Goal: Task Accomplishment & Management: Manage account settings

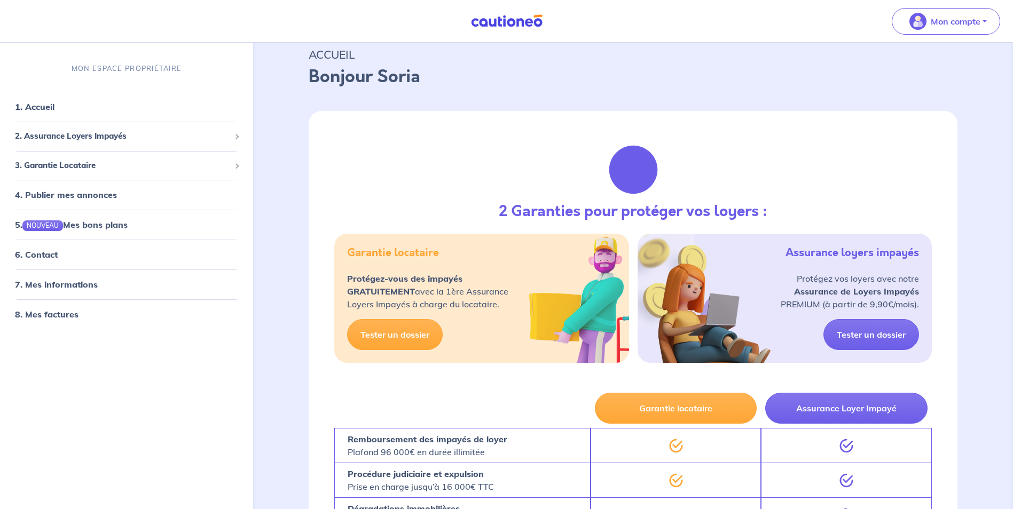
scroll to position [53, 0]
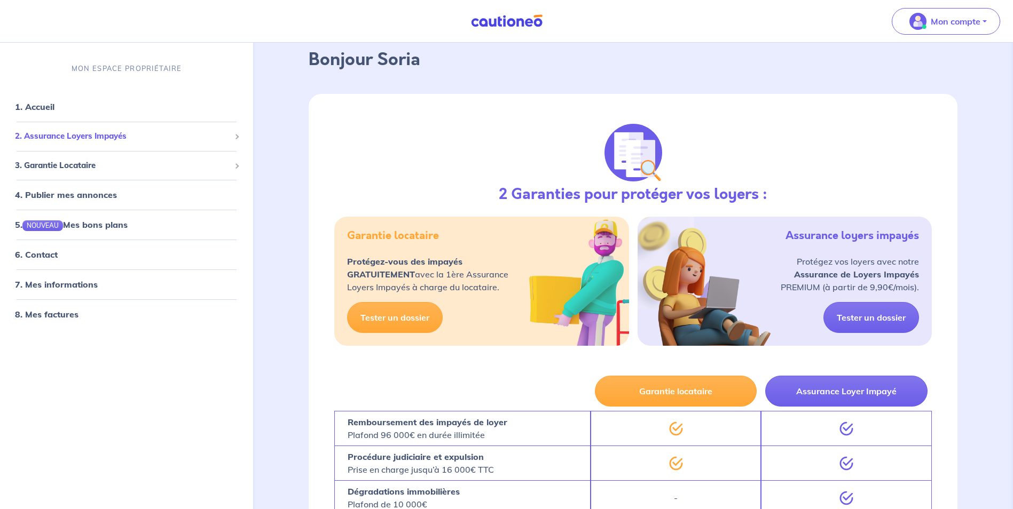
click at [60, 133] on span "2. Assurance Loyers Impayés" at bounding box center [122, 137] width 215 height 12
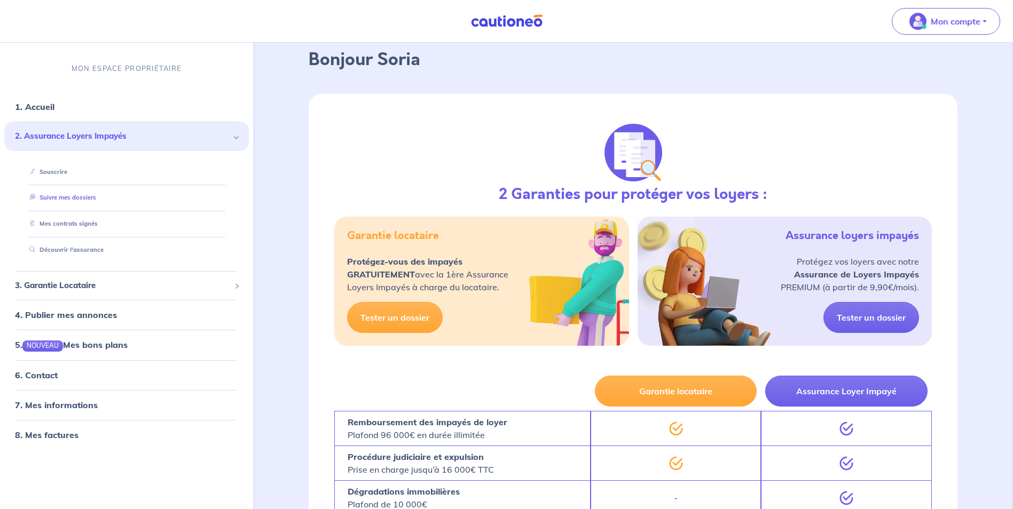
click at [84, 200] on link "Suivre mes dossiers" at bounding box center [60, 197] width 71 height 7
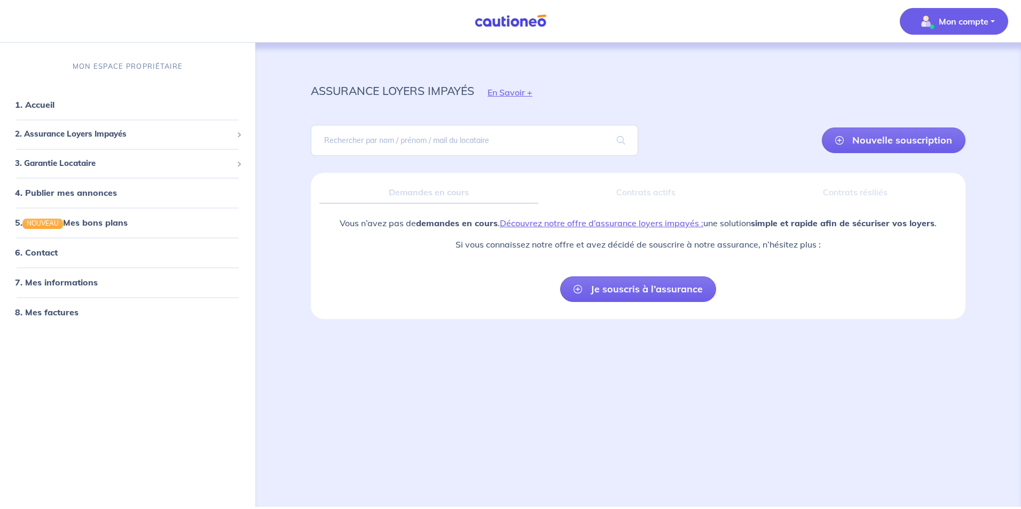
click at [984, 22] on p "Mon compte" at bounding box center [963, 21] width 50 height 13
click at [908, 93] on link "Me déconnecter" at bounding box center [943, 91] width 86 height 17
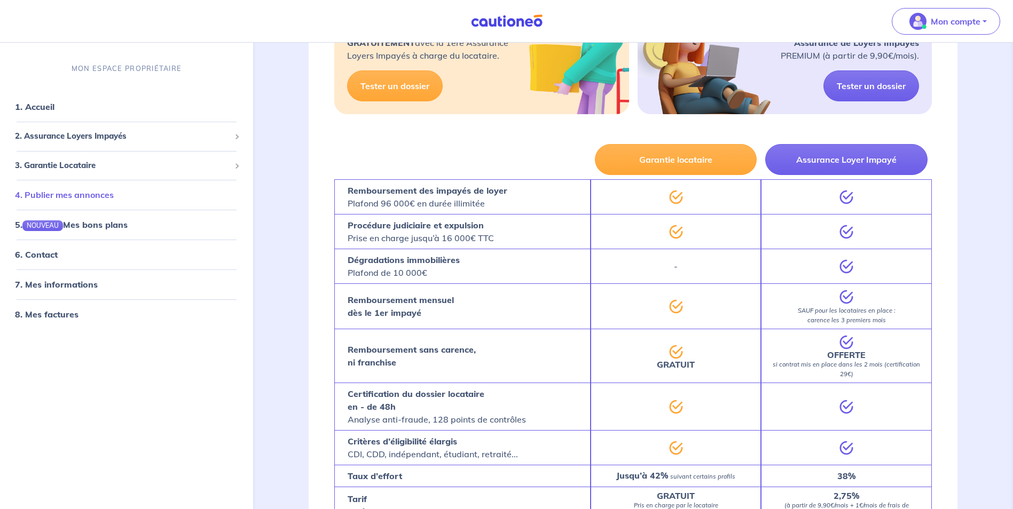
scroll to position [107, 0]
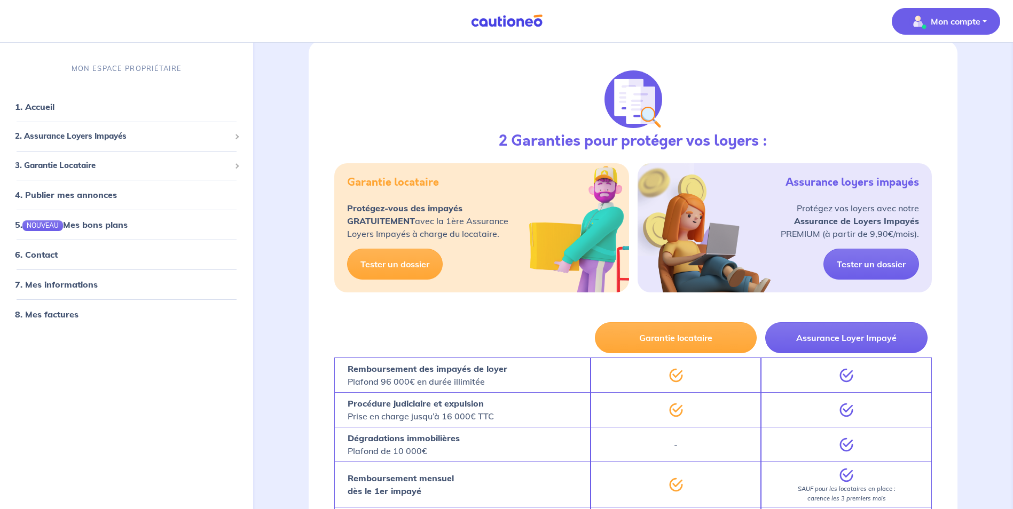
click at [917, 21] on img "button" at bounding box center [917, 21] width 17 height 17
click at [927, 67] on link "Mes informations" at bounding box center [935, 66] width 86 height 17
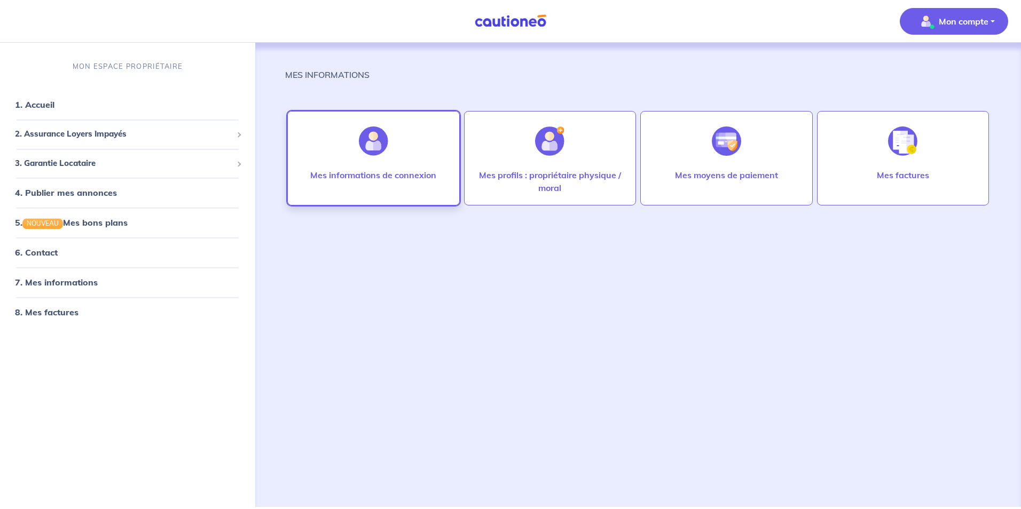
click at [356, 187] on div "Mes informations de connexion" at bounding box center [373, 186] width 143 height 34
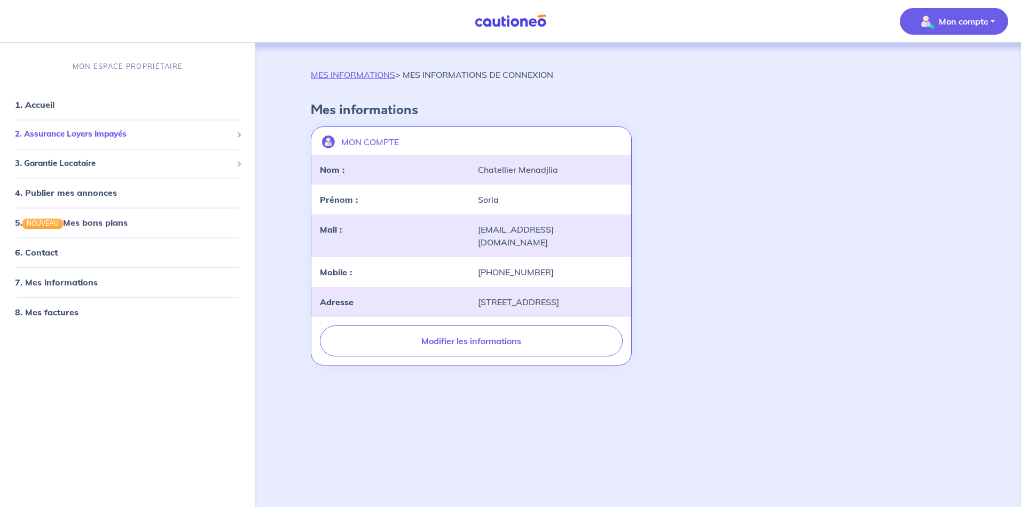
click at [49, 136] on span "2. Assurance Loyers Impayés" at bounding box center [123, 135] width 217 height 12
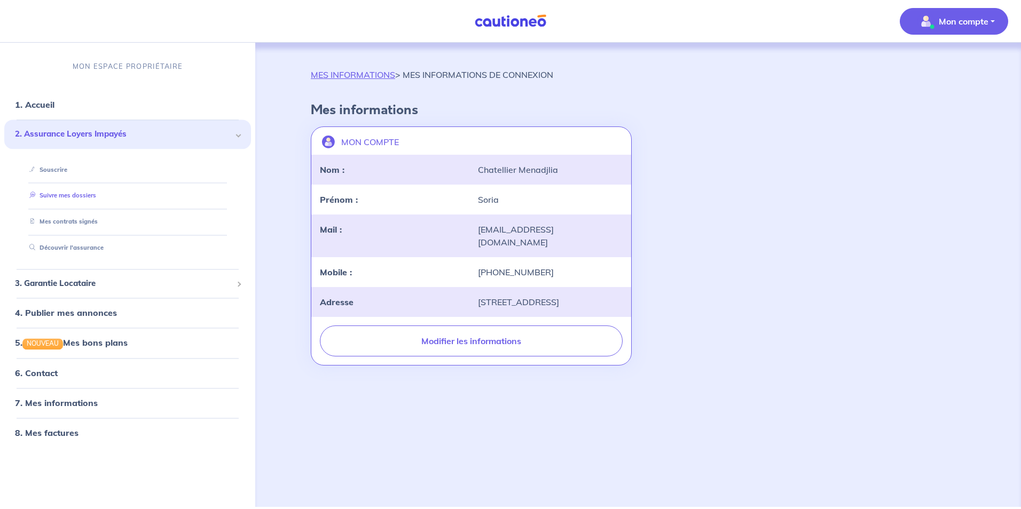
click at [49, 196] on link "Suivre mes dossiers" at bounding box center [60, 195] width 71 height 7
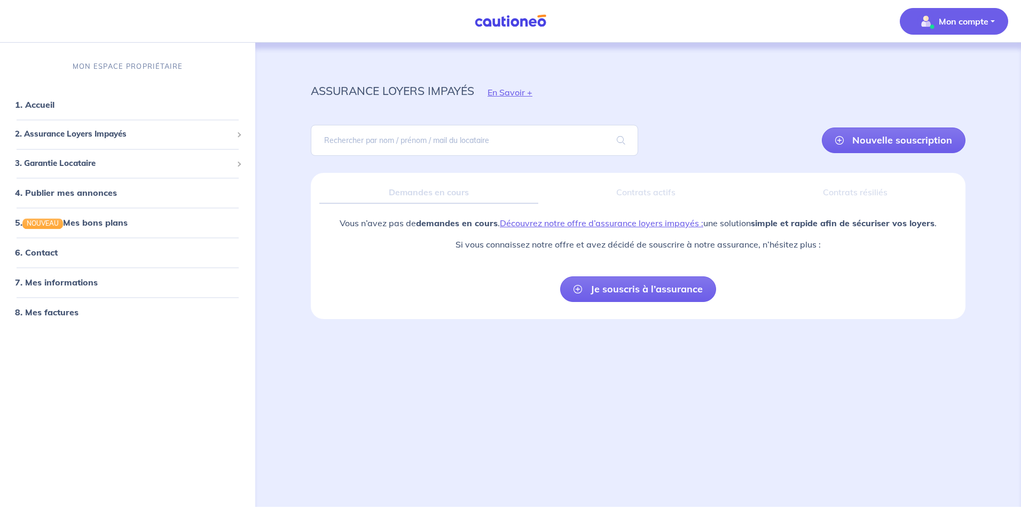
click at [961, 19] on p "Mon compte" at bounding box center [963, 21] width 50 height 13
click at [910, 92] on link "Me déconnecter" at bounding box center [943, 91] width 86 height 17
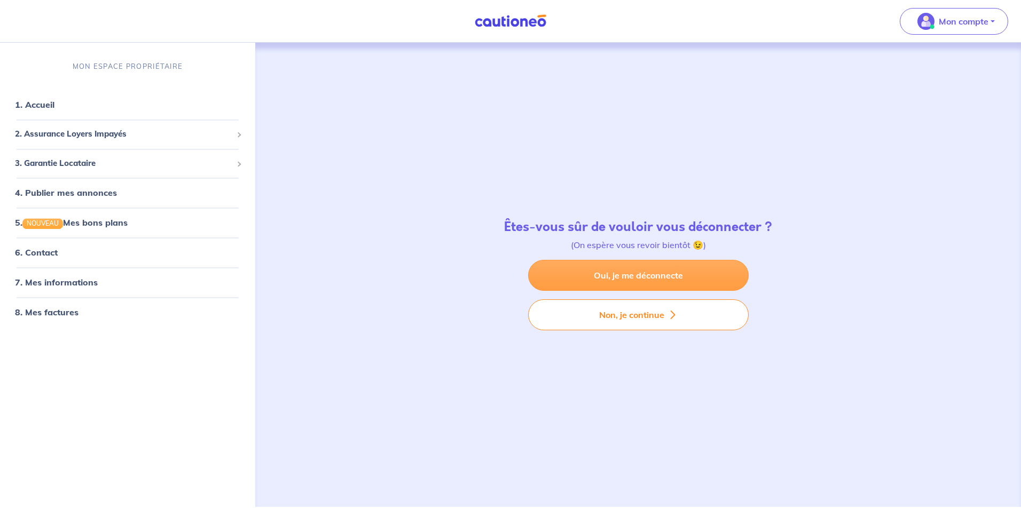
click at [585, 281] on link "Oui, je me déconnecte" at bounding box center [638, 275] width 220 height 31
